Goal: Transaction & Acquisition: Purchase product/service

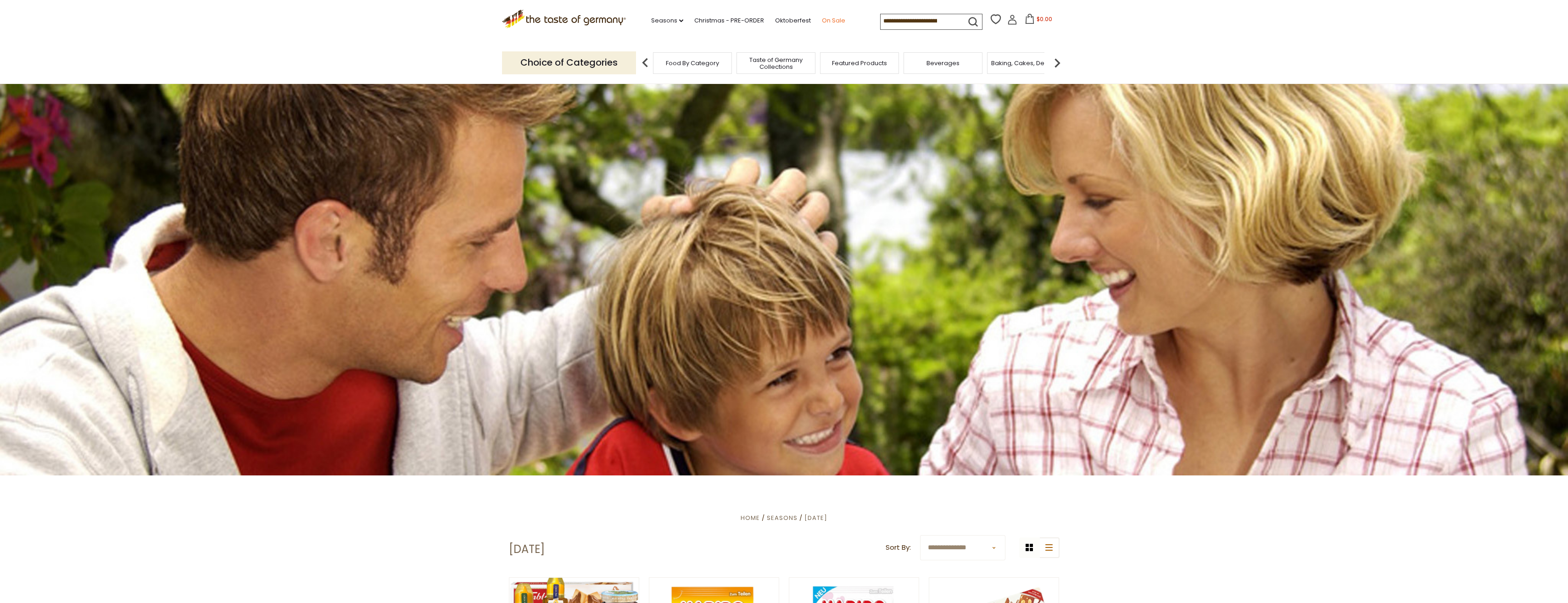
click at [828, 21] on link "On Sale" at bounding box center [834, 21] width 24 height 10
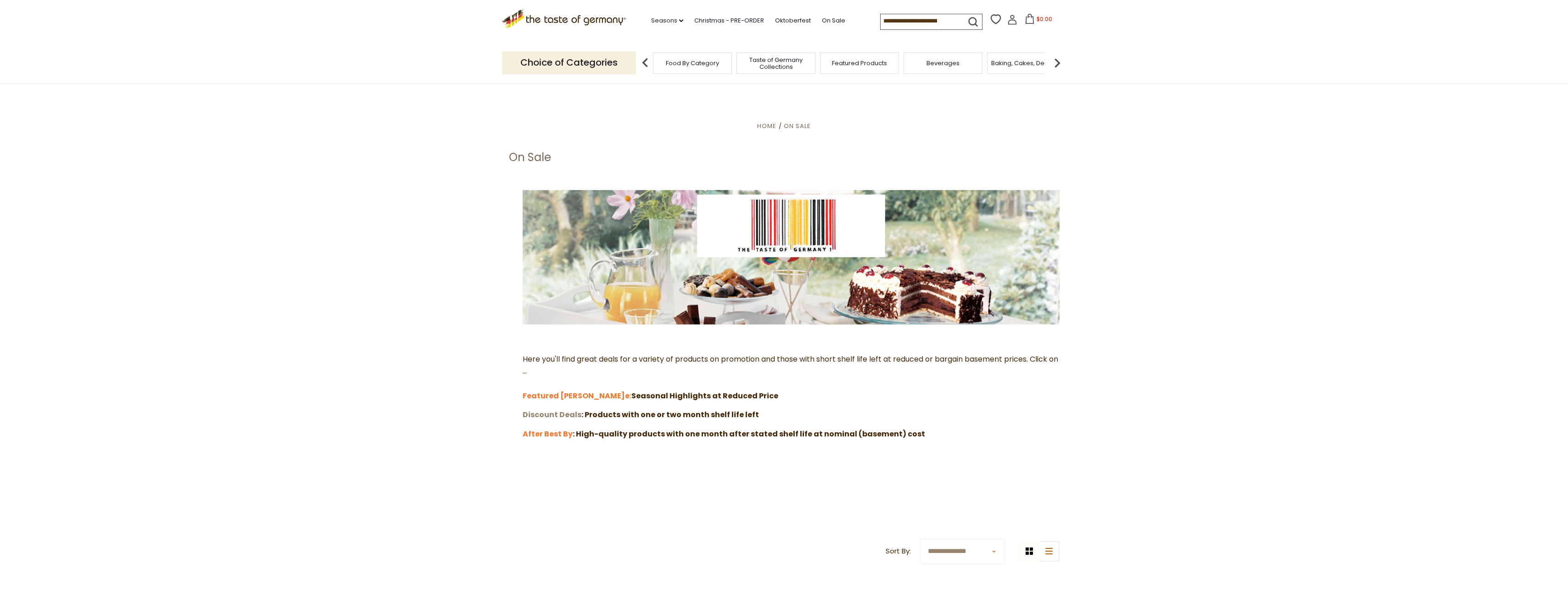
click at [551, 413] on strong "Discount Deals" at bounding box center [551, 414] width 59 height 11
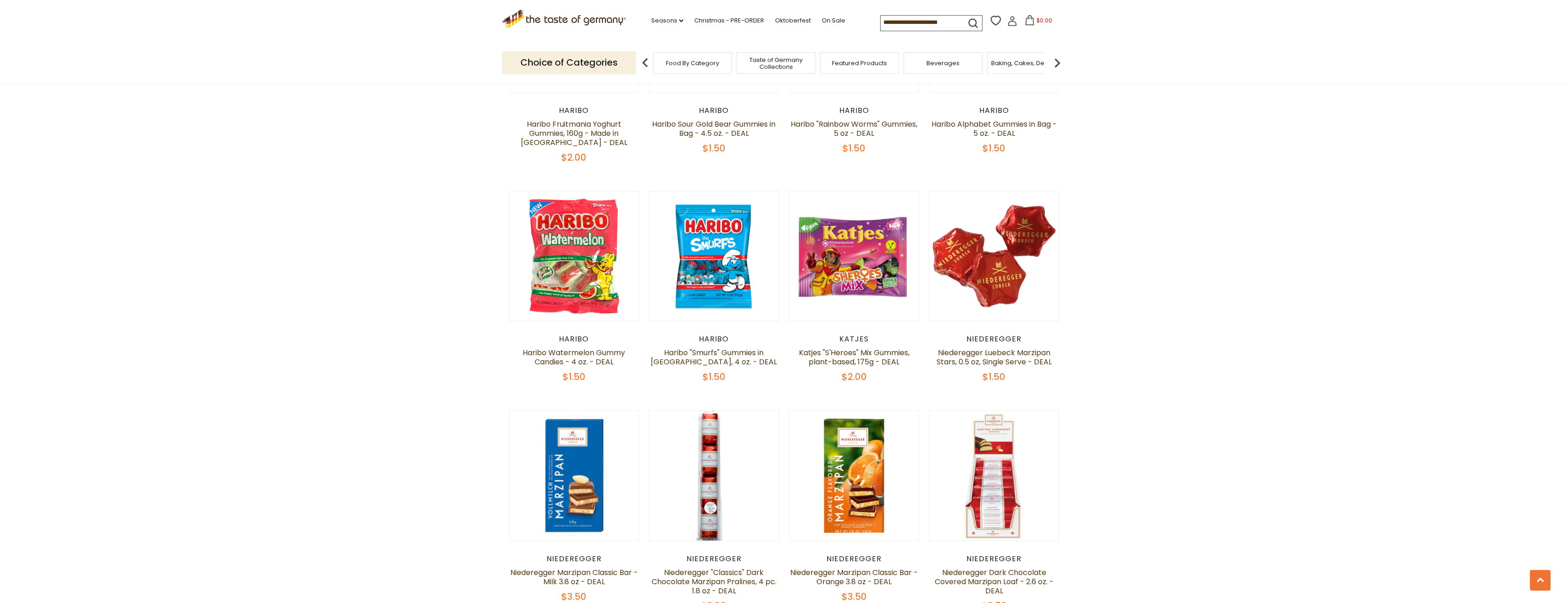
scroll to position [1789, 0]
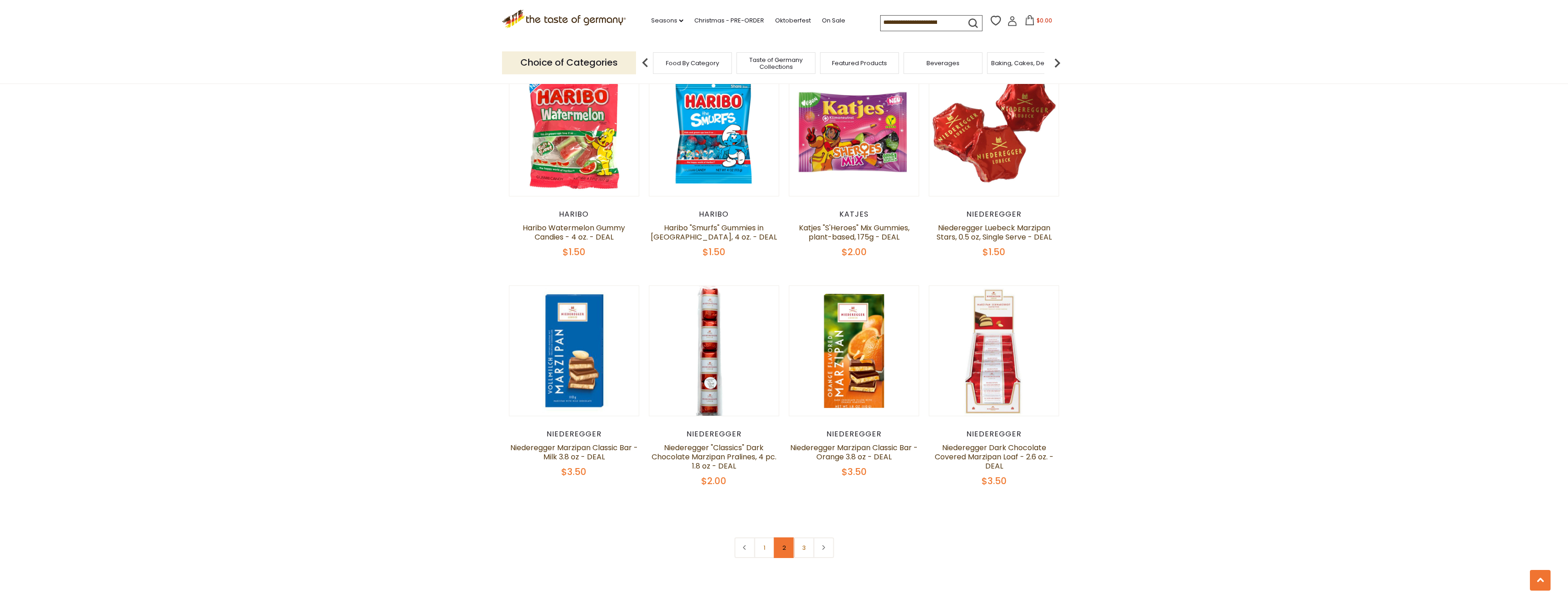
click at [788, 540] on link "2" at bounding box center [783, 547] width 21 height 21
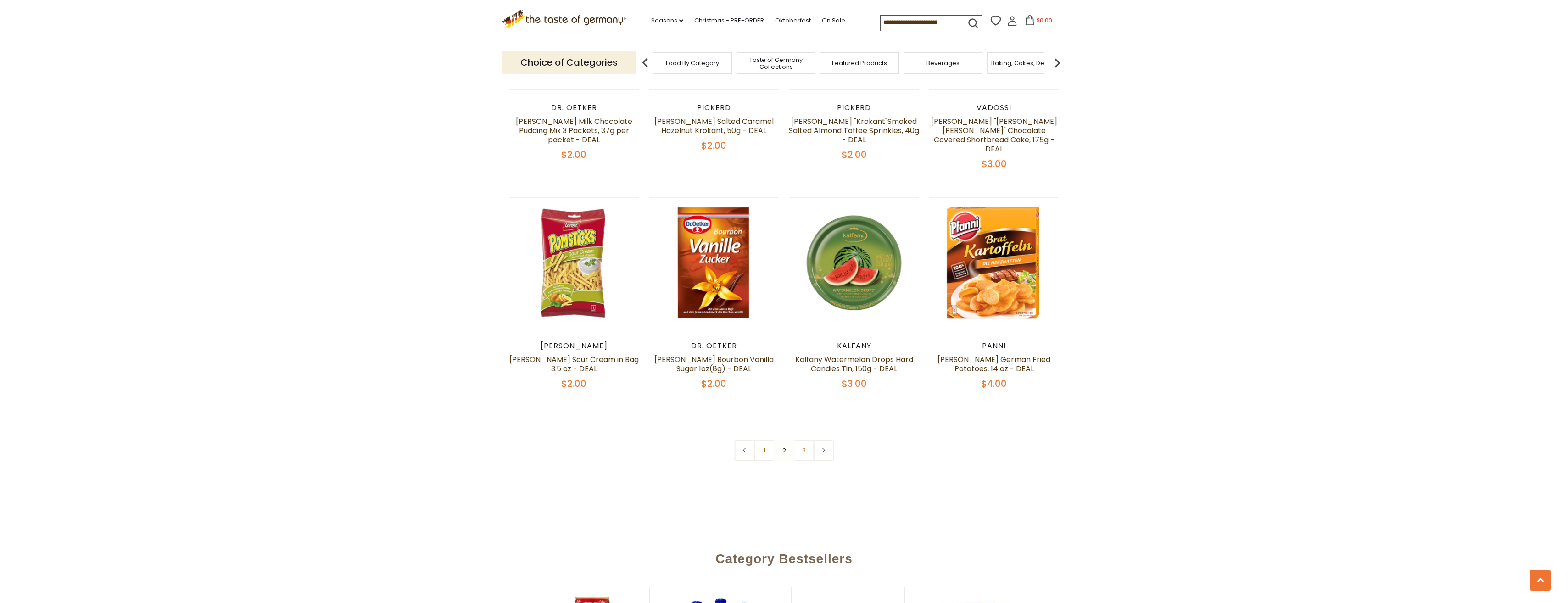
scroll to position [1978, 0]
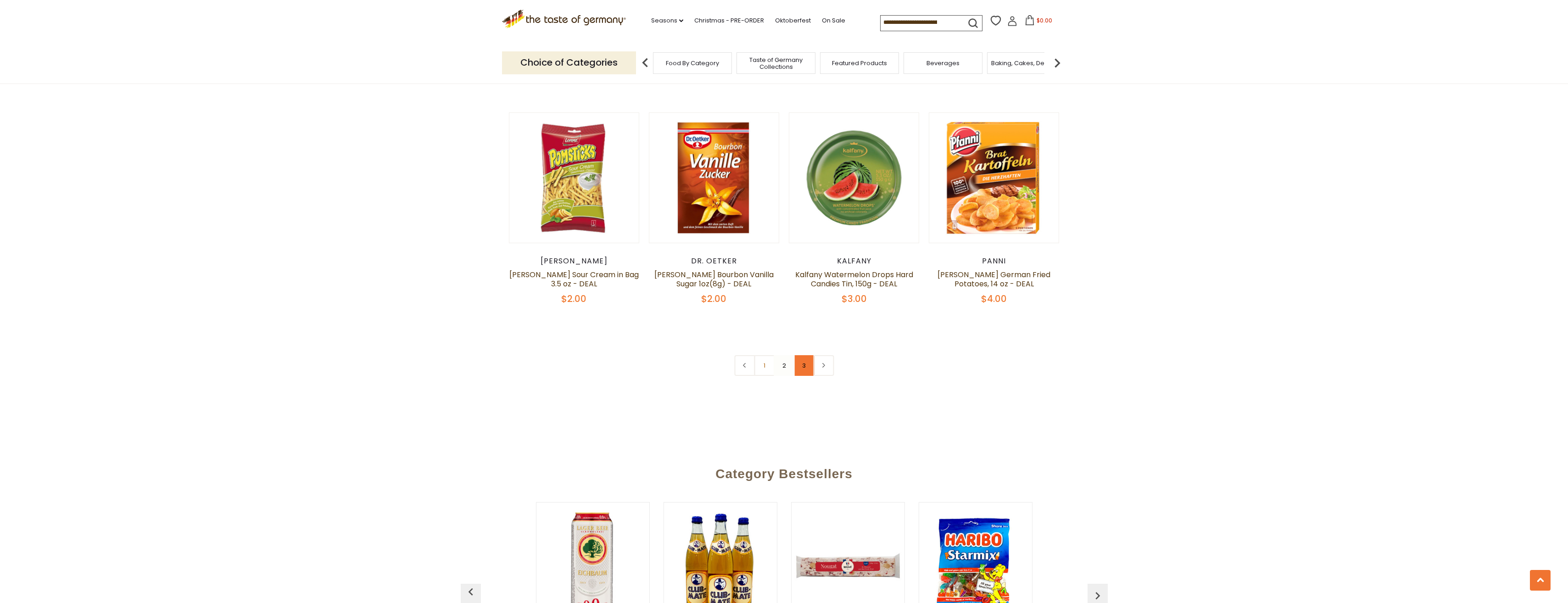
click at [806, 355] on link "3" at bounding box center [803, 365] width 21 height 21
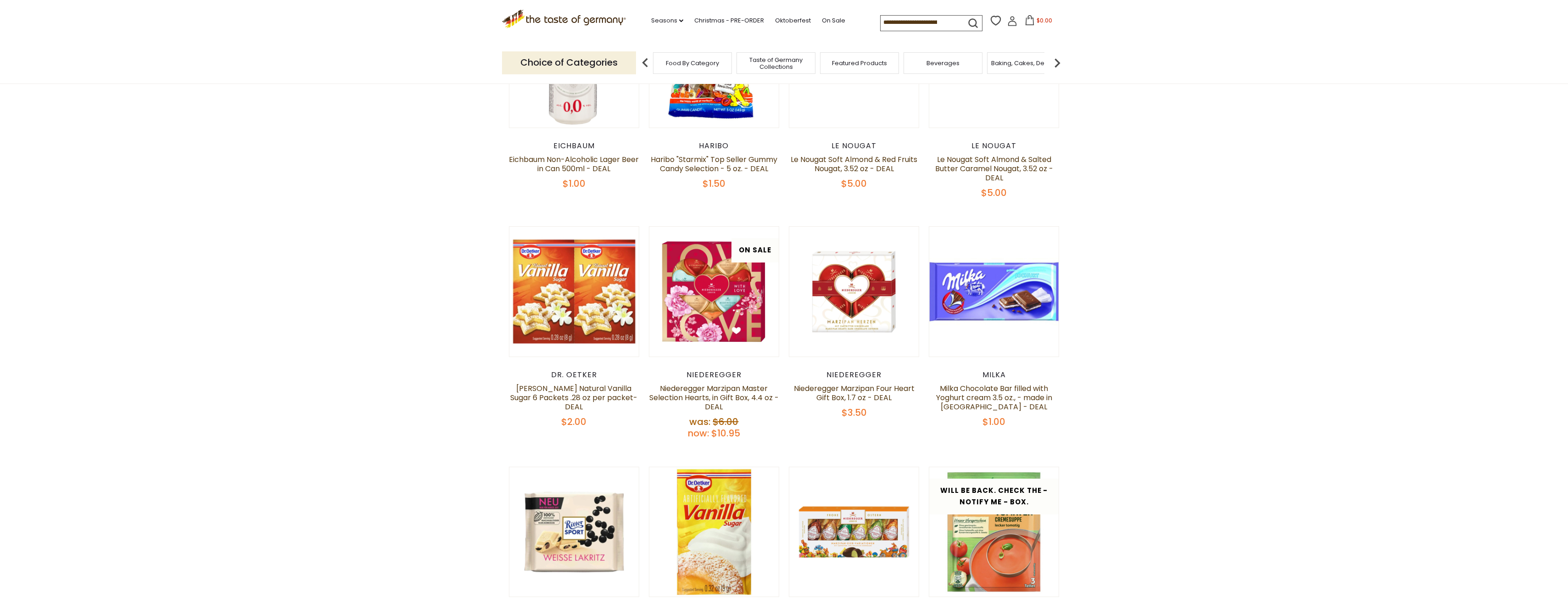
scroll to position [189, 0]
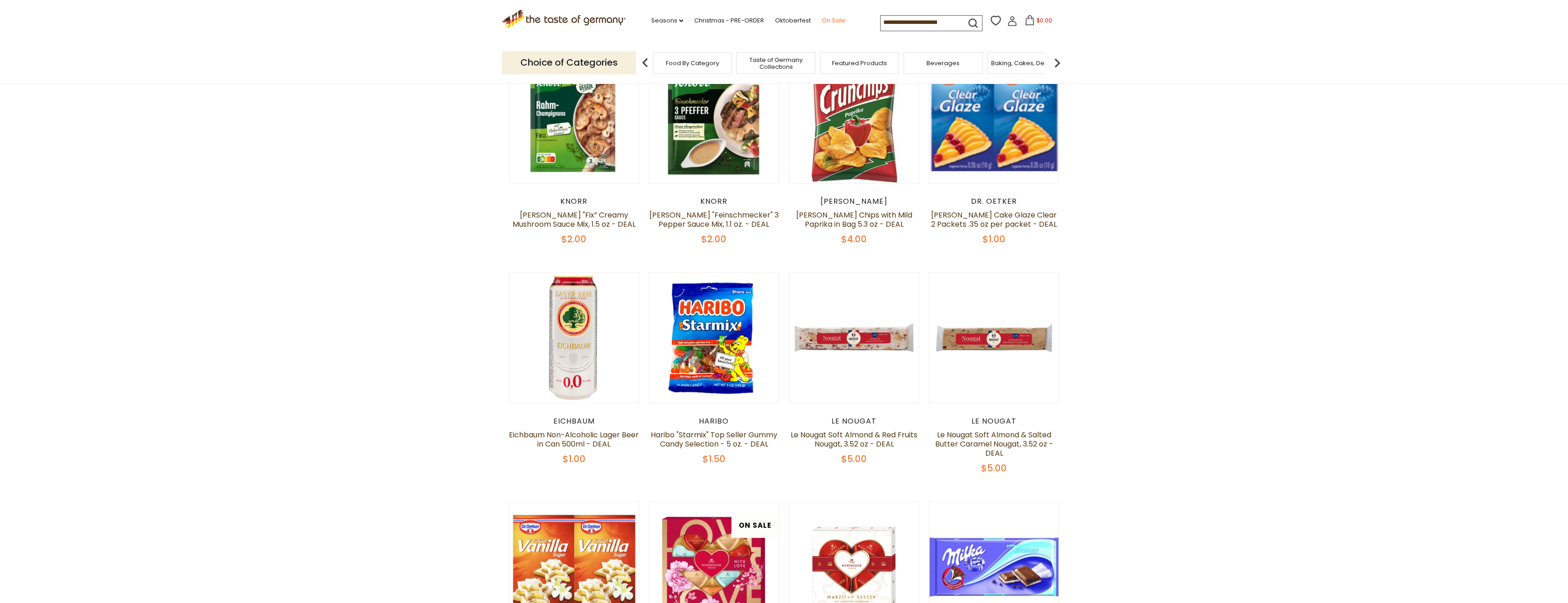
click at [836, 24] on link "On Sale" at bounding box center [834, 21] width 24 height 10
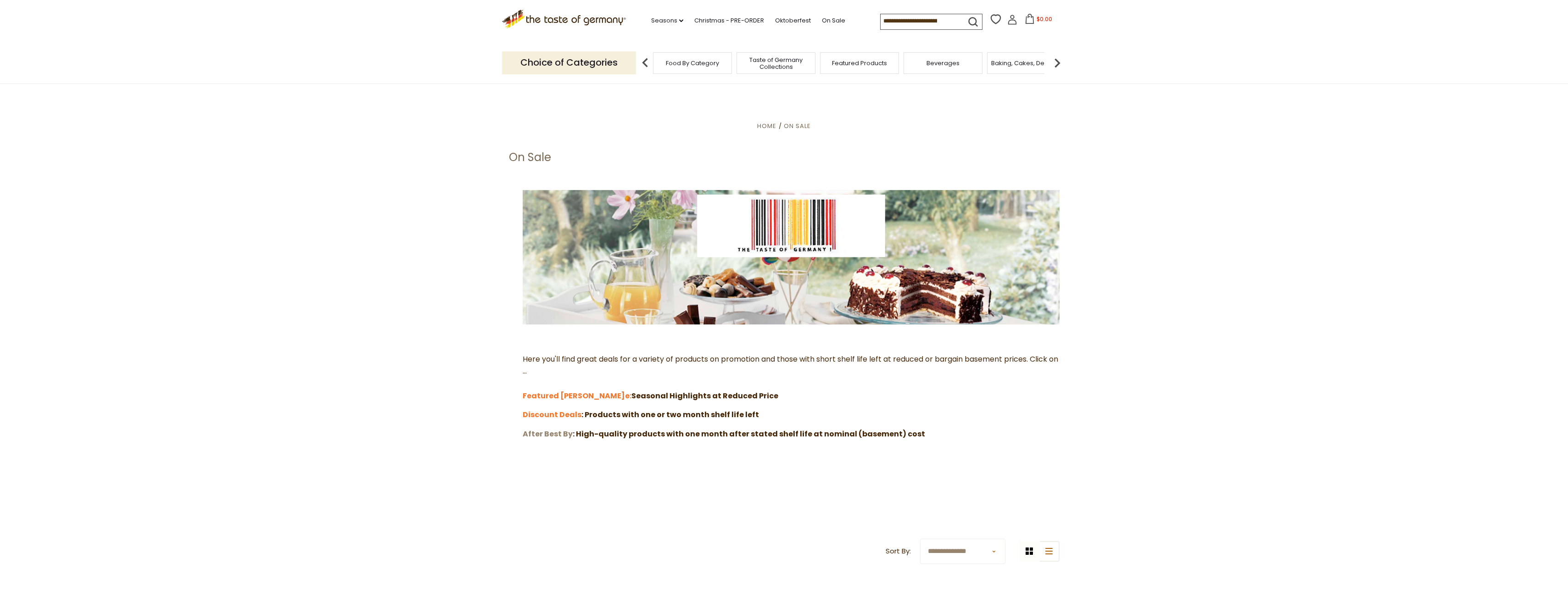
click at [551, 436] on strong "After Best By" at bounding box center [548, 433] width 50 height 11
